Goal: Navigation & Orientation: Find specific page/section

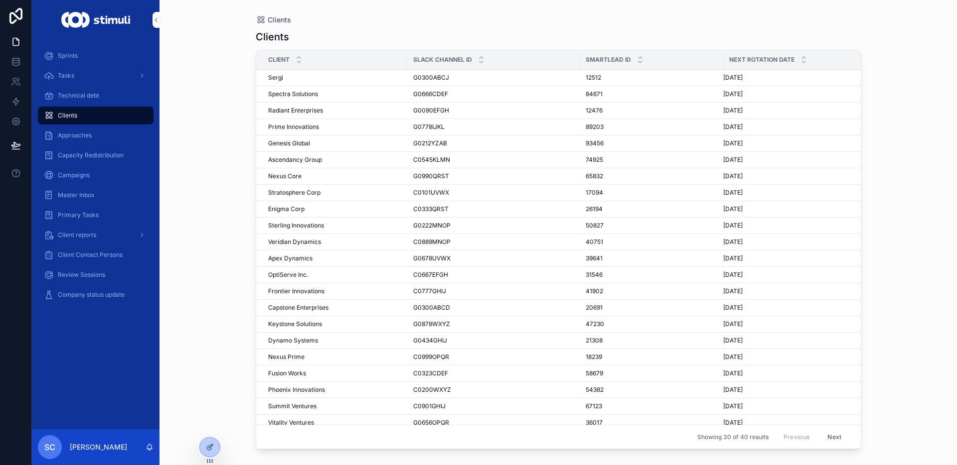
click at [102, 54] on div "Sprints" at bounding box center [96, 56] width 104 height 16
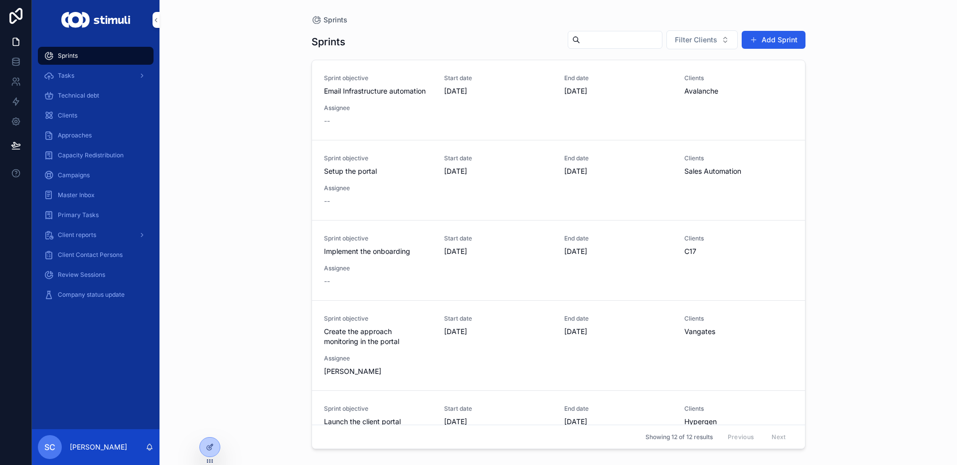
click at [94, 82] on div "Tasks" at bounding box center [96, 76] width 104 height 16
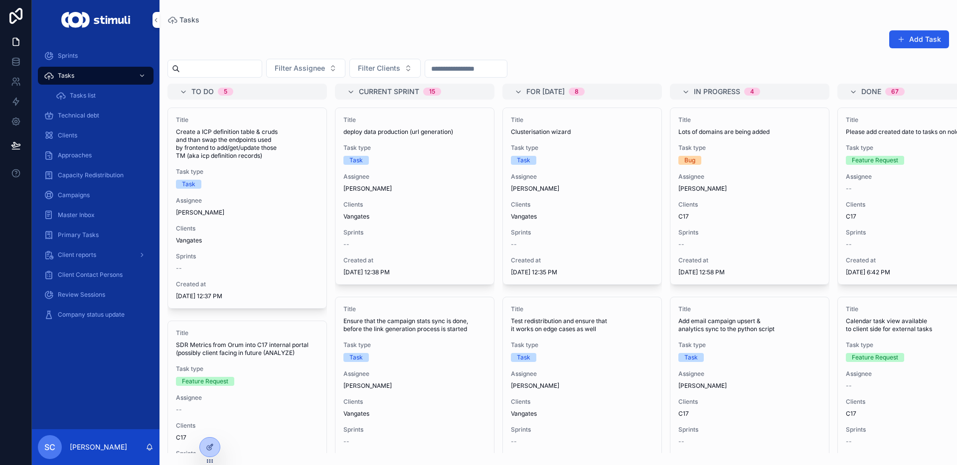
click at [87, 109] on div "Technical debt" at bounding box center [96, 116] width 104 height 16
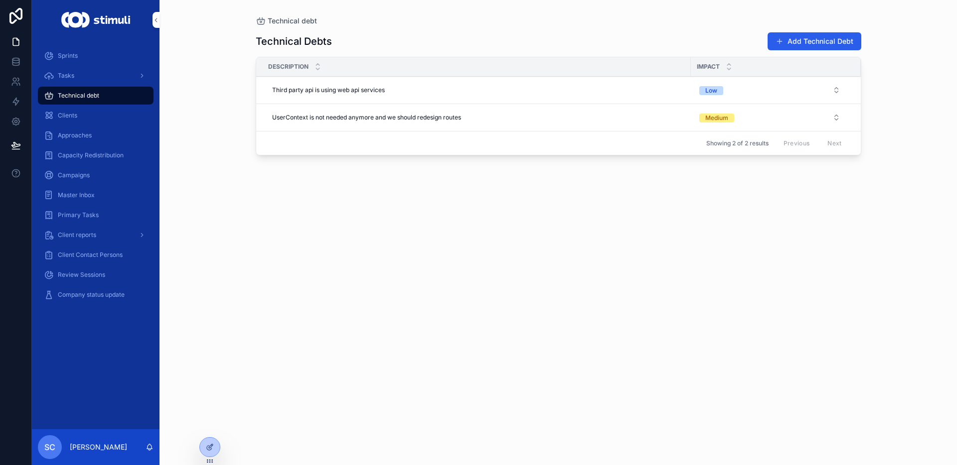
click at [96, 116] on div "Clients" at bounding box center [96, 116] width 104 height 16
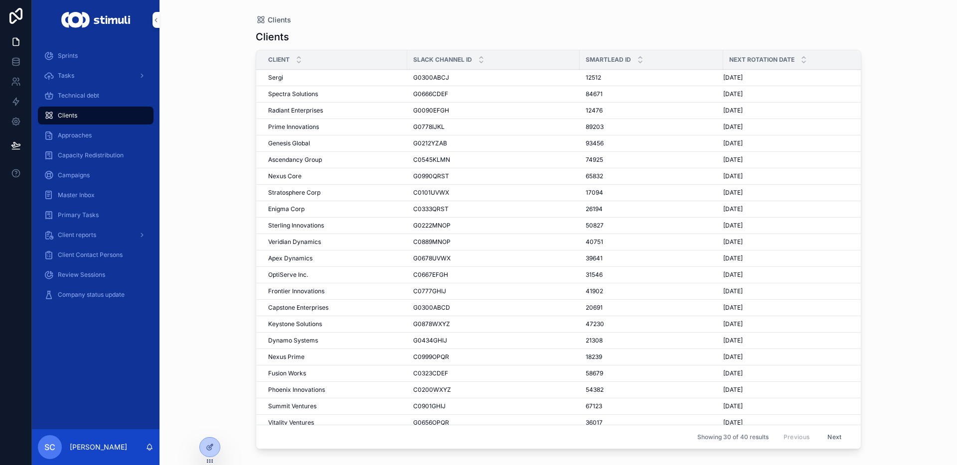
click at [85, 134] on span "Approaches" at bounding box center [75, 136] width 34 height 8
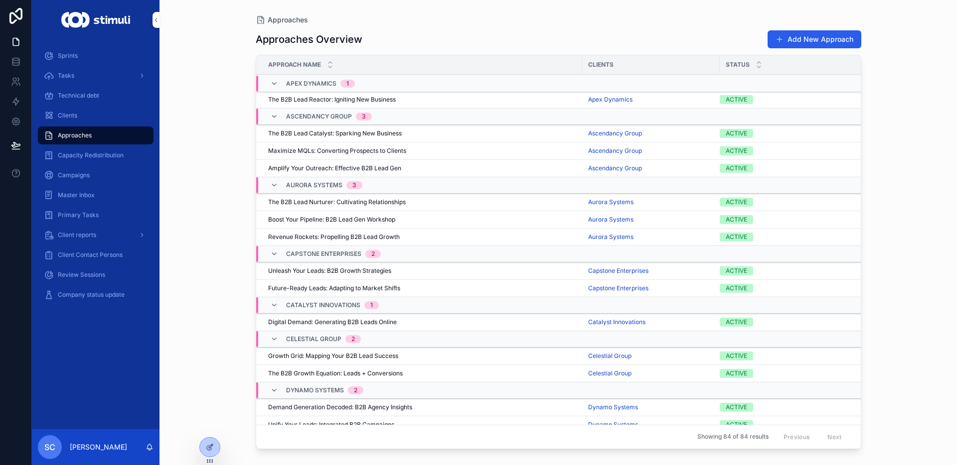
click at [84, 145] on div "Capacity Redistribution" at bounding box center [96, 155] width 128 height 20
click at [82, 149] on div "Capacity Redistribution" at bounding box center [96, 155] width 104 height 16
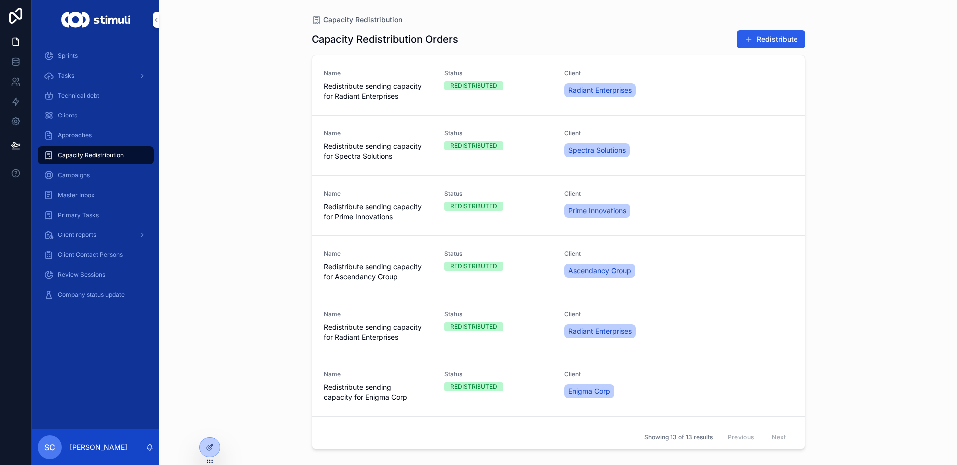
click at [83, 123] on div "Clients" at bounding box center [96, 116] width 104 height 16
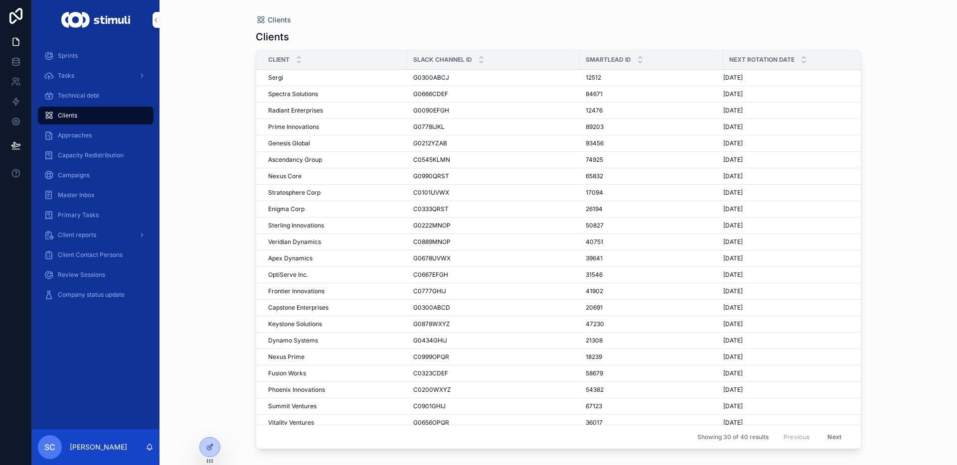
click at [106, 82] on div "Tasks" at bounding box center [96, 76] width 104 height 16
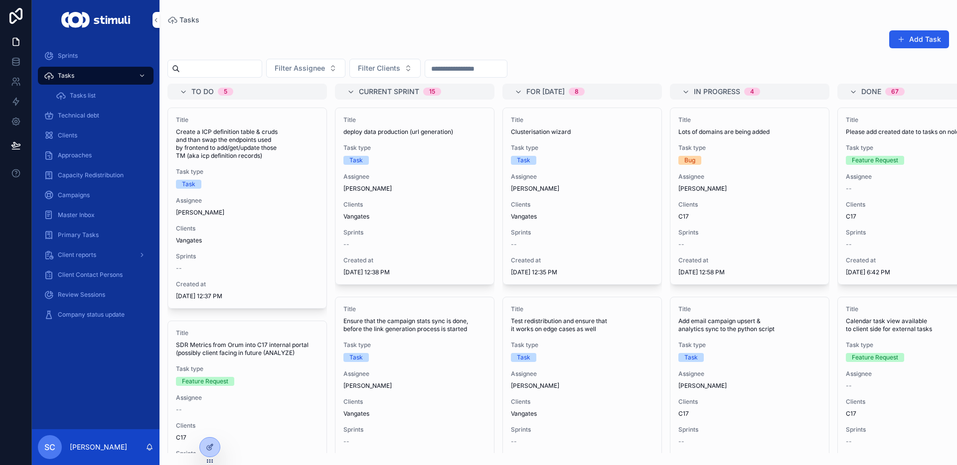
click at [85, 59] on div "Sprints" at bounding box center [96, 56] width 104 height 16
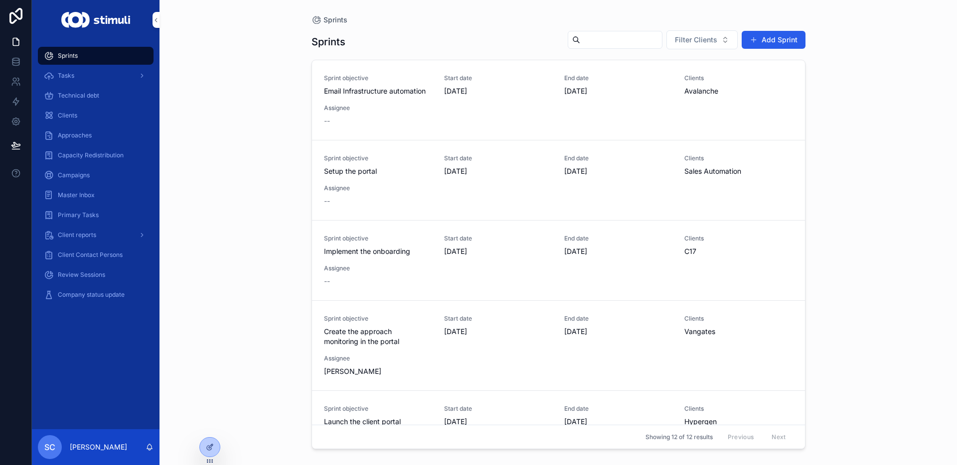
click at [79, 69] on div "Tasks" at bounding box center [96, 76] width 104 height 16
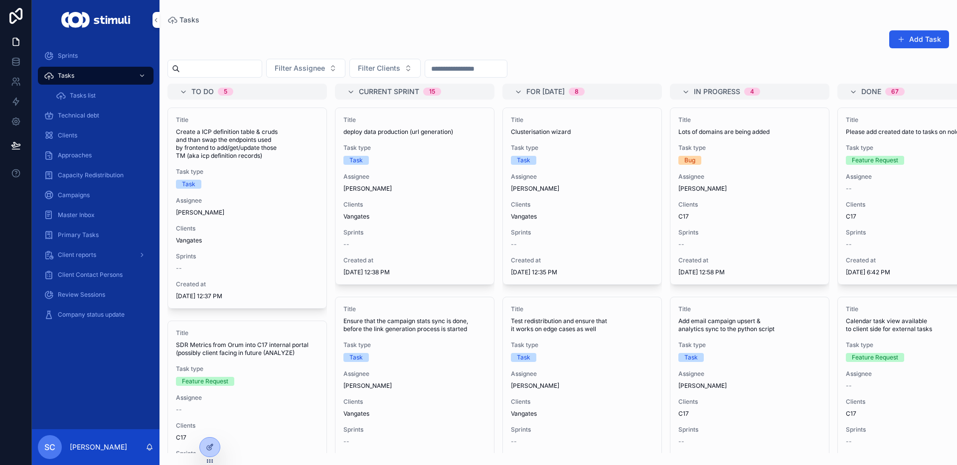
click at [78, 94] on span "Tasks list" at bounding box center [83, 96] width 26 height 8
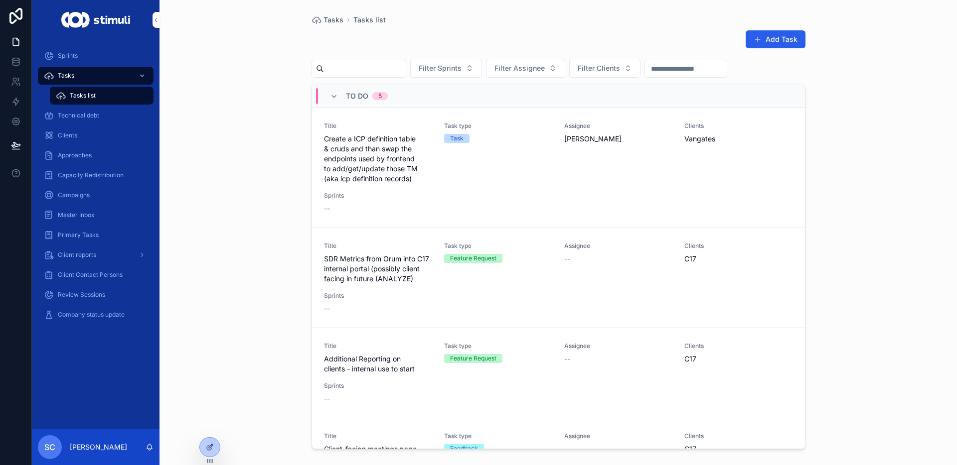
click at [87, 318] on span "Company status update" at bounding box center [91, 315] width 67 height 8
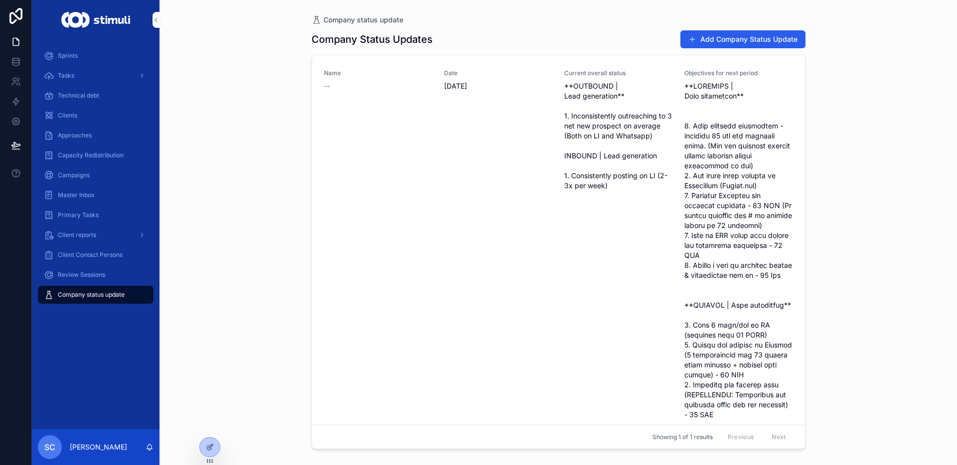
click at [704, 229] on span "scrollable content" at bounding box center [738, 459] width 108 height 757
